Goal: Information Seeking & Learning: Check status

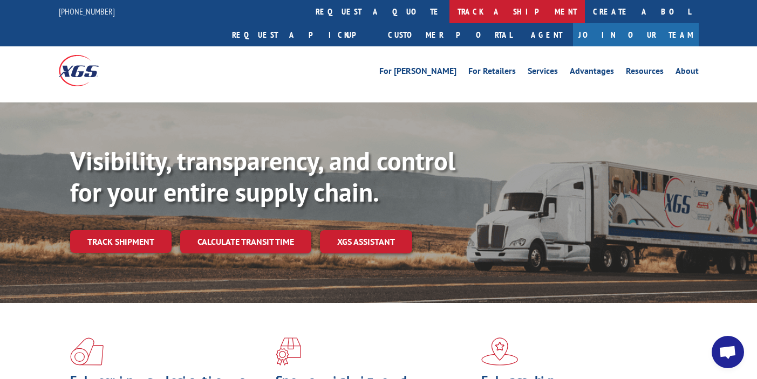
click at [449, 10] on link "track a shipment" at bounding box center [516, 11] width 135 height 23
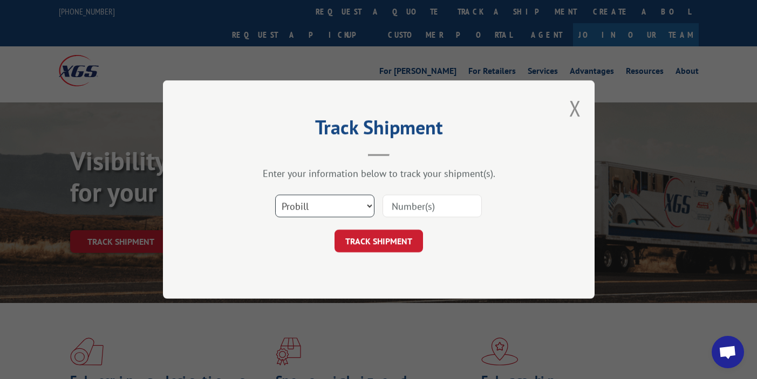
select select "bol"
click at [407, 200] on input at bounding box center [431, 206] width 99 height 23
paste input "Xpress Global BOL 2403249"
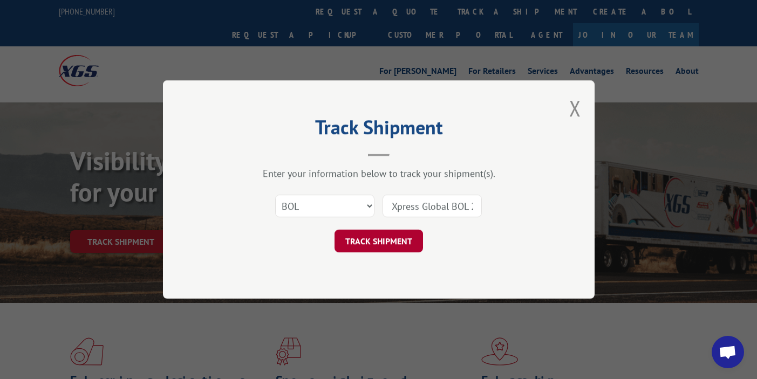
type input "Xpress Global BOL 2403249"
click at [363, 236] on button "TRACK SHIPMENT" at bounding box center [378, 241] width 88 height 23
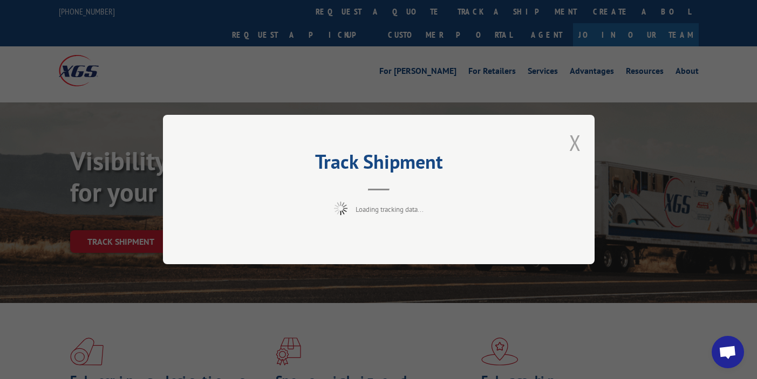
click at [576, 140] on button "Close modal" at bounding box center [575, 142] width 12 height 29
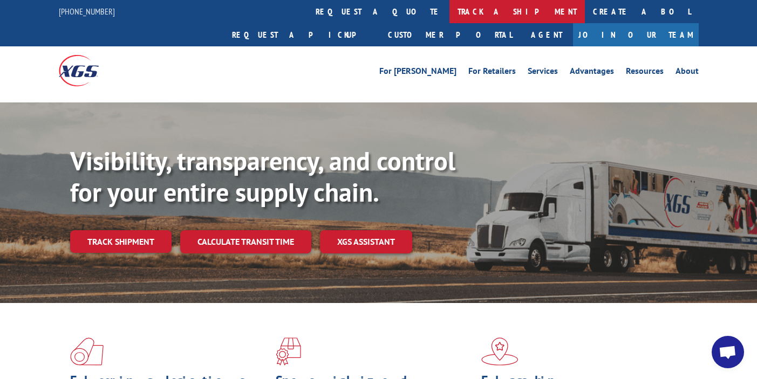
click at [449, 16] on link "track a shipment" at bounding box center [516, 11] width 135 height 23
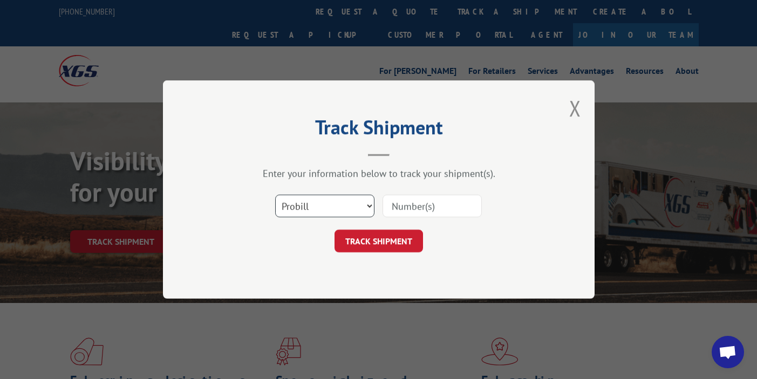
select select "bol"
click at [409, 209] on input at bounding box center [431, 206] width 99 height 23
paste input "Xpress Global BOL 2403249"
drag, startPoint x: 436, startPoint y: 209, endPoint x: 352, endPoint y: 209, distance: 83.6
click at [352, 209] on div "Select category... Probill BOL PO Xpress Global BOL 2403249" at bounding box center [379, 206] width 324 height 36
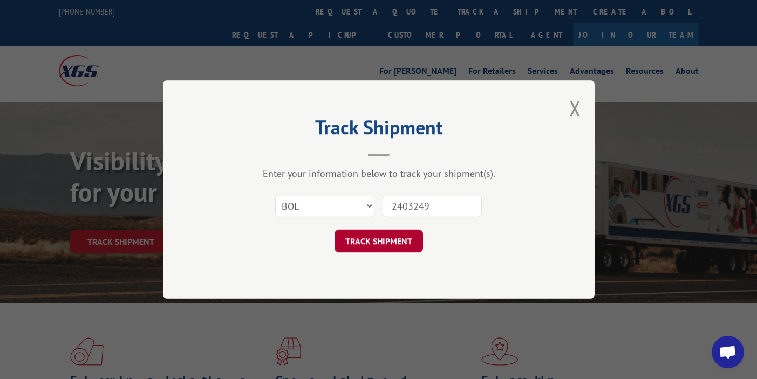
type input "2403249"
click at [393, 247] on button "TRACK SHIPMENT" at bounding box center [378, 241] width 88 height 23
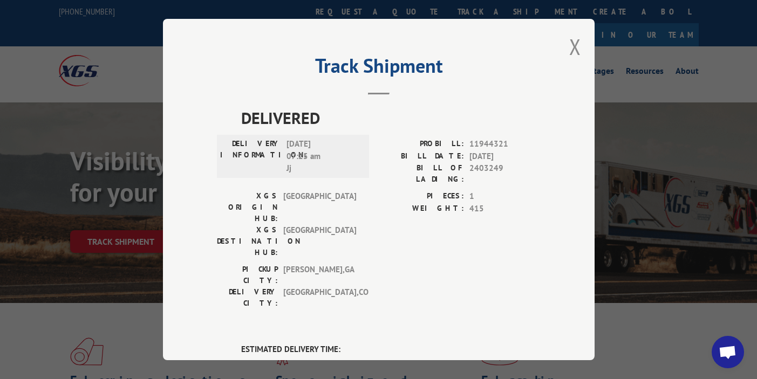
click at [558, 47] on div "Track Shipment DELIVERED DELIVERY INFORMATION: 10/26/2020 07:25 am Jj PROBILL: …" at bounding box center [379, 189] width 432 height 341
click at [569, 47] on button "Close modal" at bounding box center [575, 46] width 12 height 29
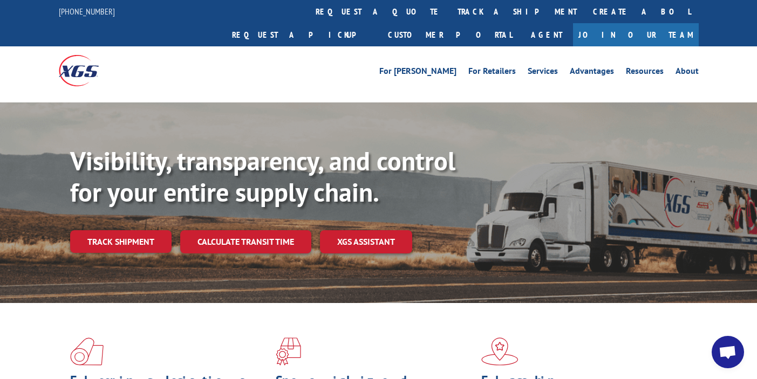
click at [449, 12] on link "track a shipment" at bounding box center [516, 11] width 135 height 23
